Goal: Task Accomplishment & Management: Manage account settings

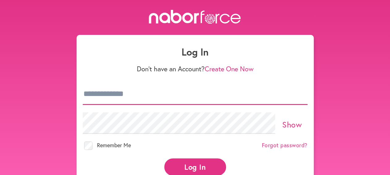
click at [125, 99] on input "email" at bounding box center [195, 94] width 225 height 22
type input "**********"
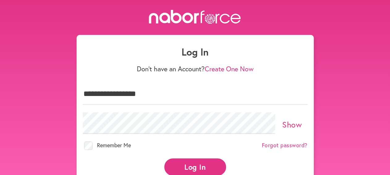
click at [187, 163] on button "Log In" at bounding box center [195, 166] width 62 height 17
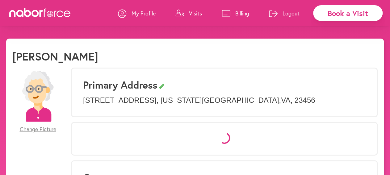
select select "*"
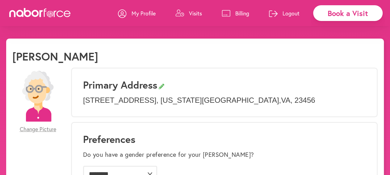
click at [197, 11] on p "Visits" at bounding box center [195, 13] width 13 height 7
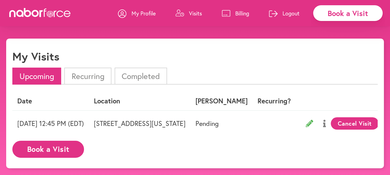
click at [154, 13] on p "My Profile" at bounding box center [144, 13] width 24 height 7
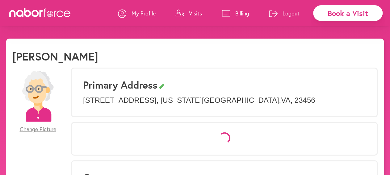
select select "*"
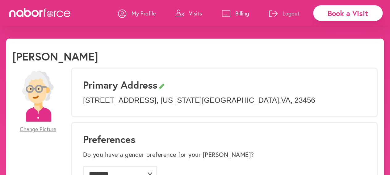
click at [296, 13] on p "Logout" at bounding box center [291, 13] width 17 height 7
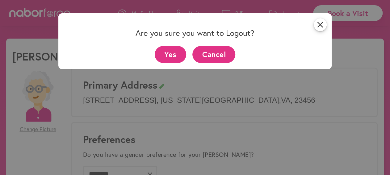
click at [173, 53] on button "Yes" at bounding box center [171, 54] width 32 height 17
